Goal: Task Accomplishment & Management: Manage account settings

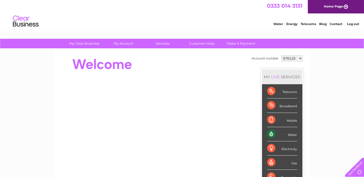
click at [298, 58] on select "976118 1083782" at bounding box center [292, 58] width 21 height 6
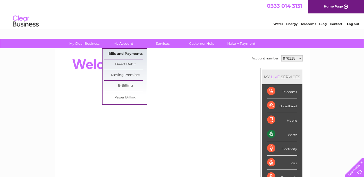
click at [123, 54] on link "Bills and Payments" at bounding box center [125, 54] width 43 height 10
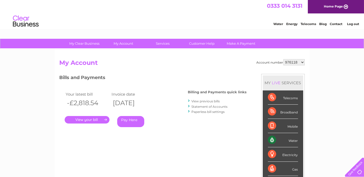
click at [129, 122] on link "Pay Here" at bounding box center [130, 121] width 27 height 11
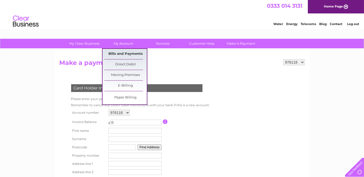
click at [124, 54] on link "Bills and Payments" at bounding box center [125, 54] width 43 height 10
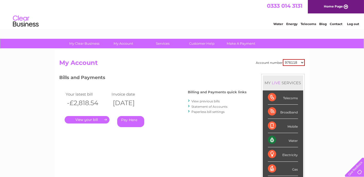
click at [91, 120] on link "." at bounding box center [87, 119] width 45 height 7
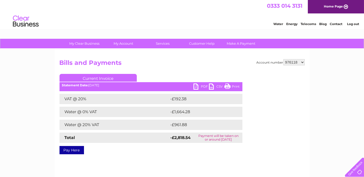
click at [294, 63] on select "976118 1083782" at bounding box center [294, 62] width 21 height 6
